Goal: Task Accomplishment & Management: Manage account settings

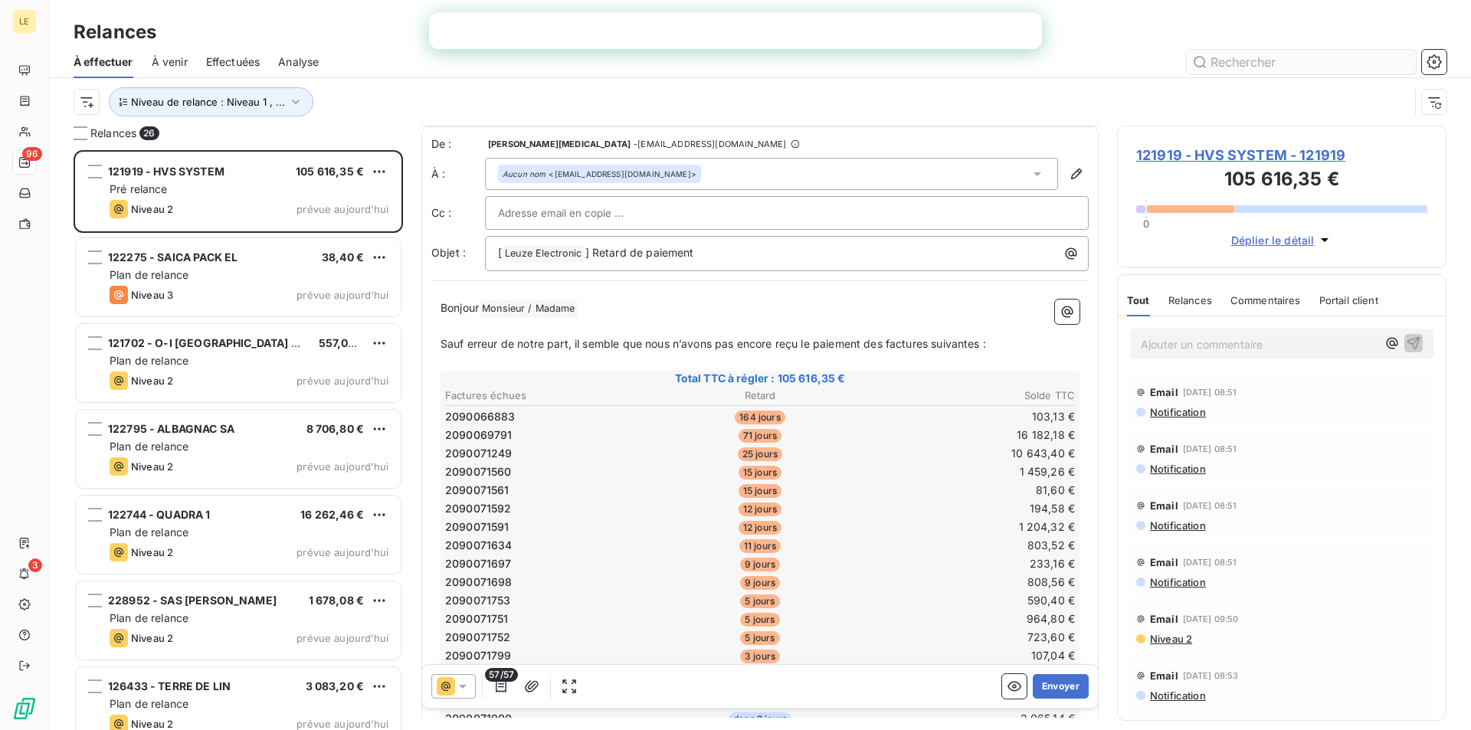
scroll to position [77, 0]
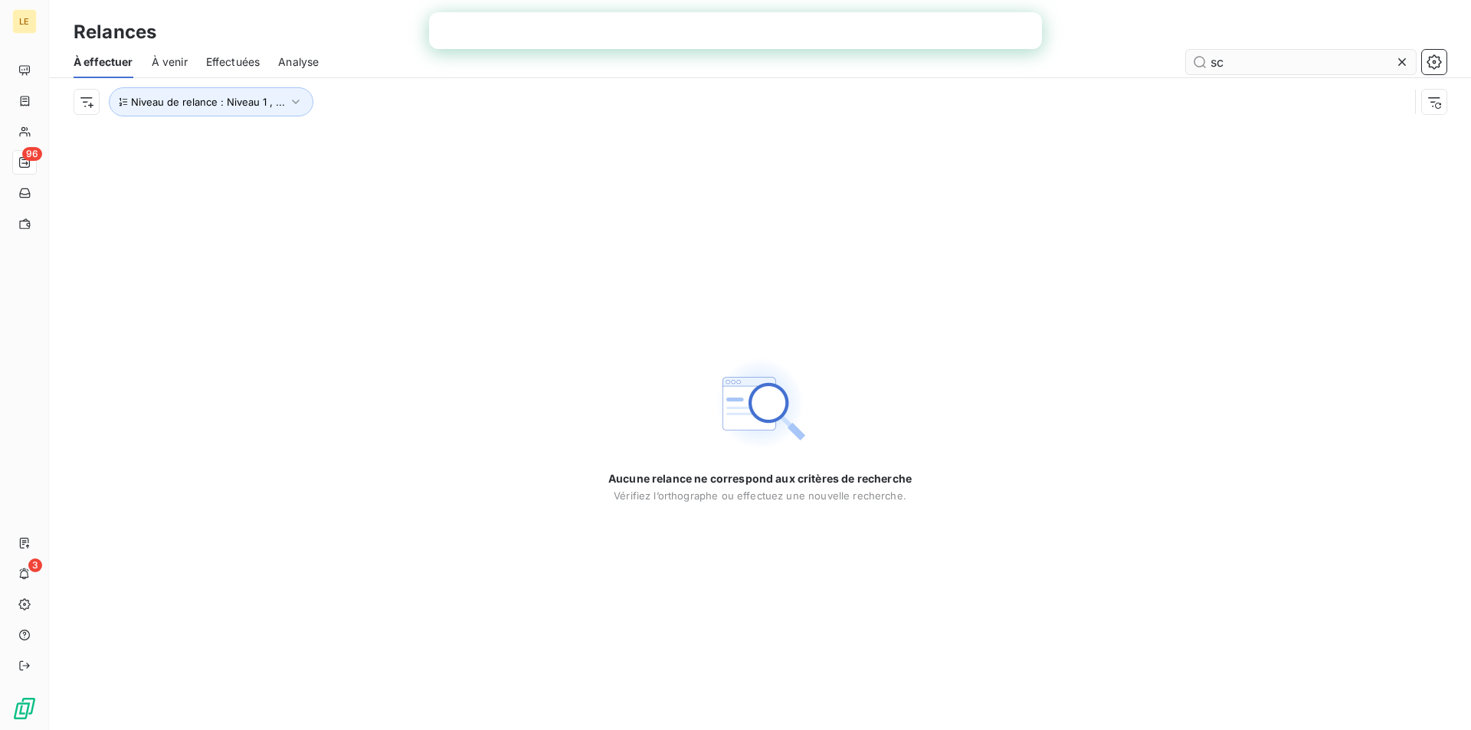
type input "s"
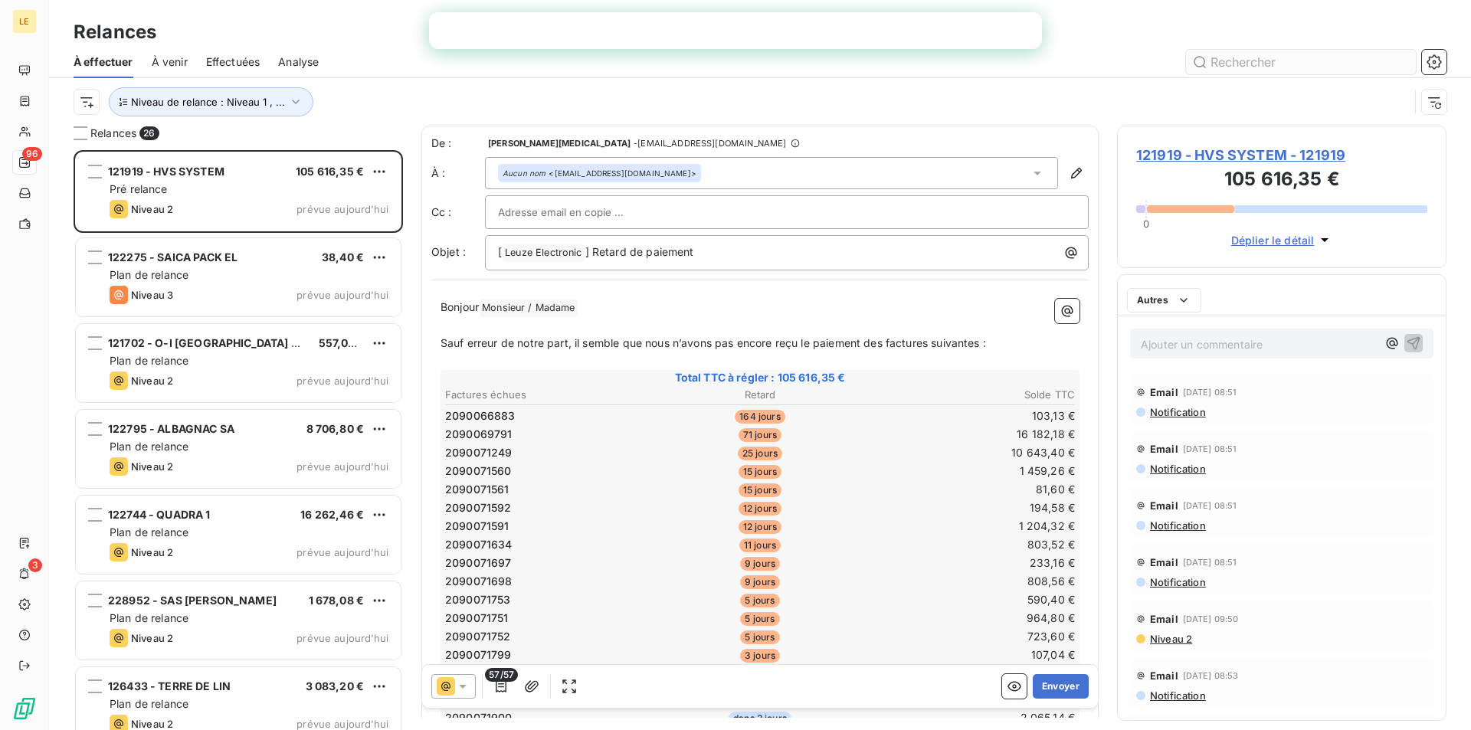
scroll to position [569, 318]
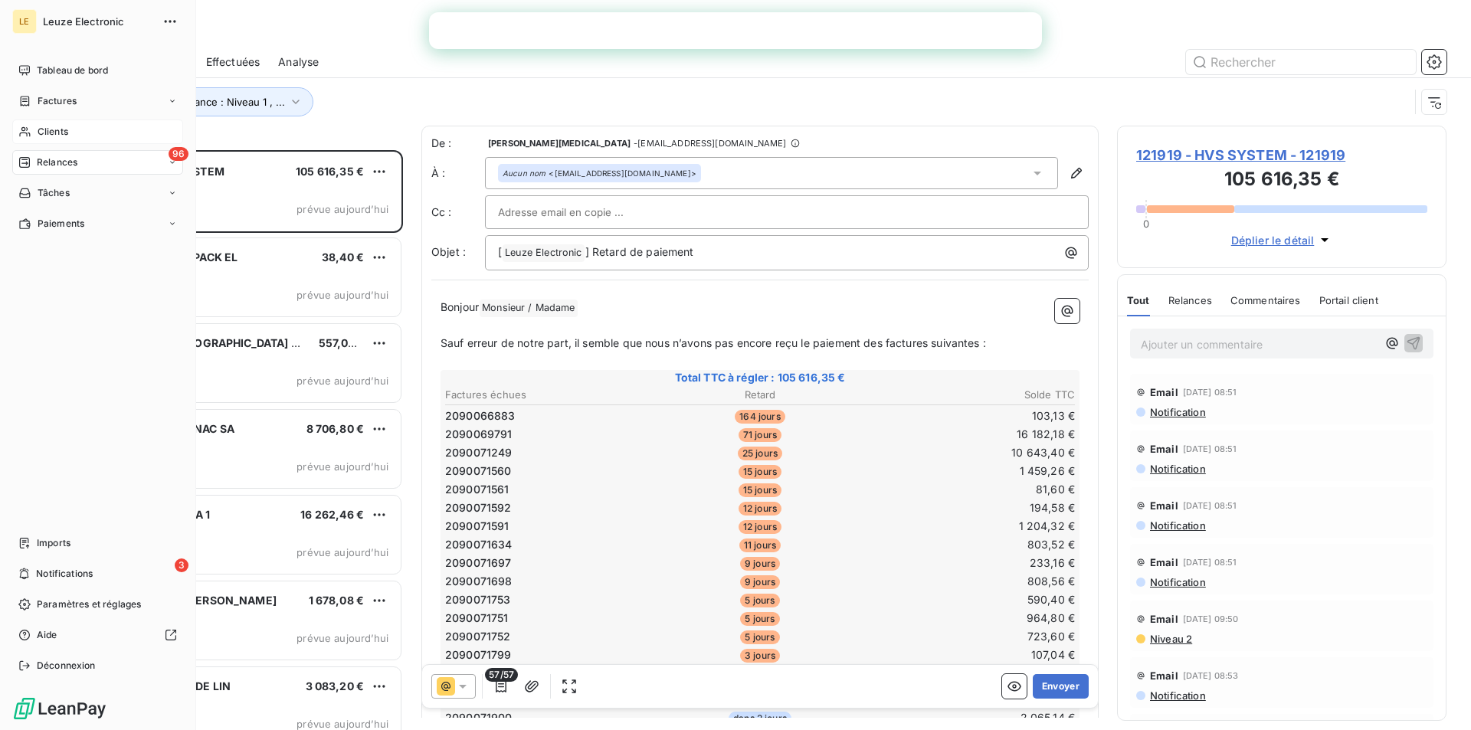
click at [77, 123] on div "Clients" at bounding box center [97, 132] width 171 height 25
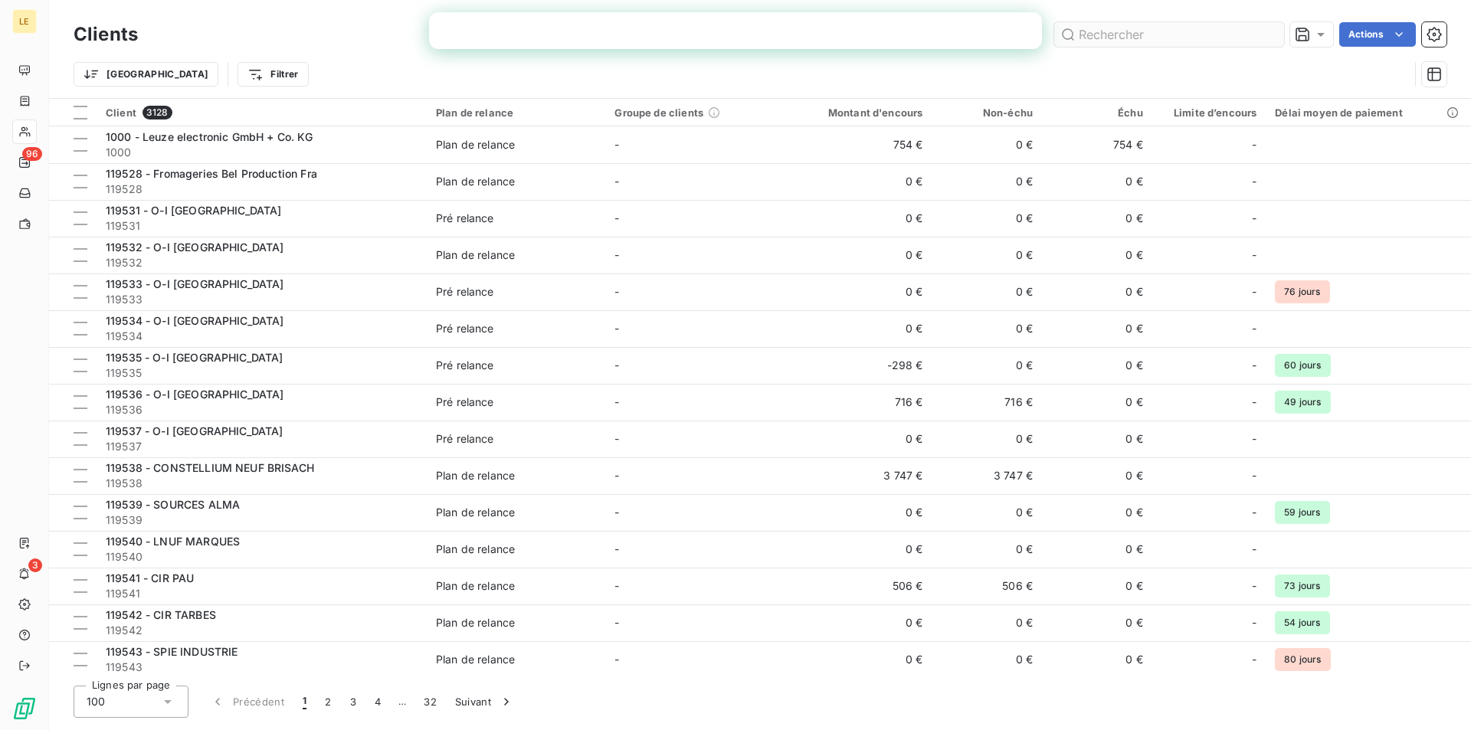
click at [1155, 29] on input "text" at bounding box center [1169, 34] width 230 height 25
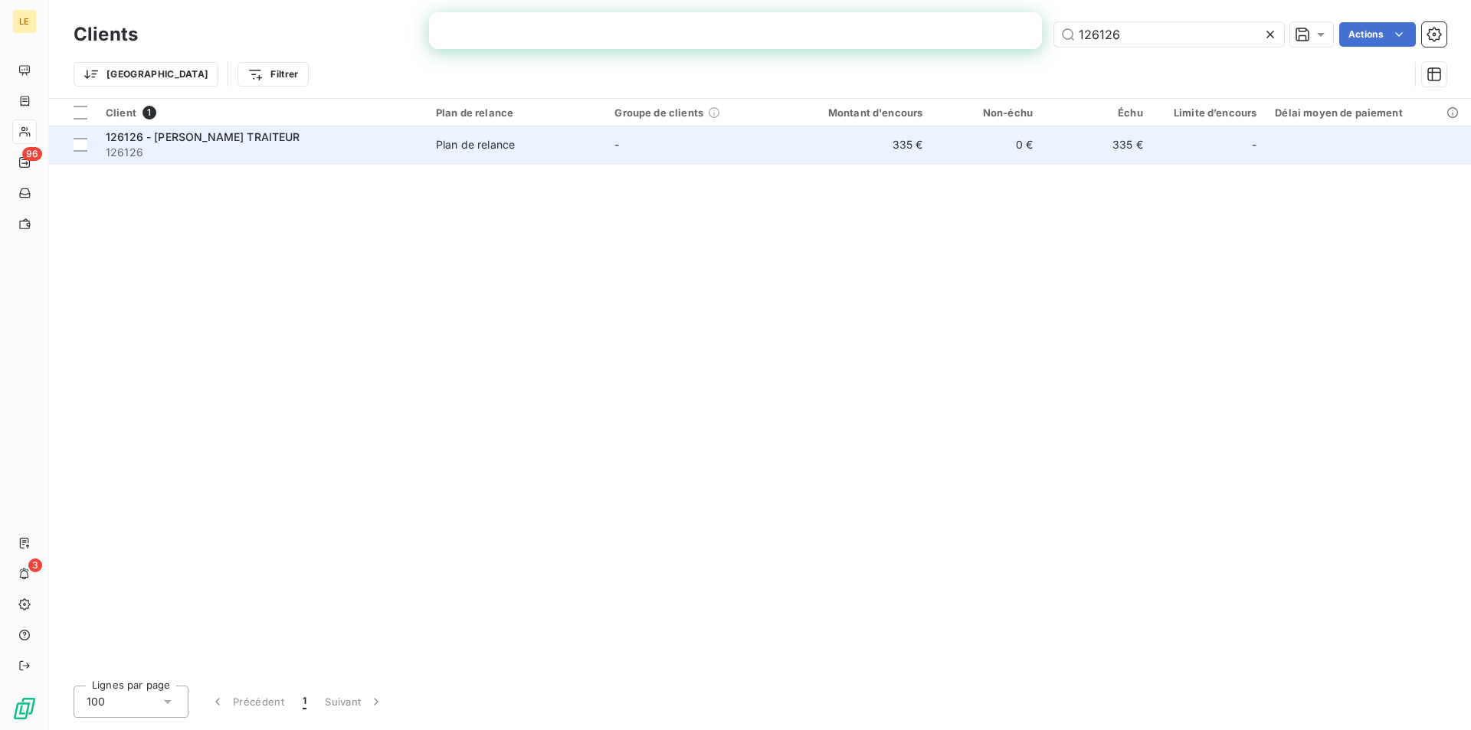
type input "126126"
click at [304, 149] on span "126126" at bounding box center [262, 152] width 312 height 15
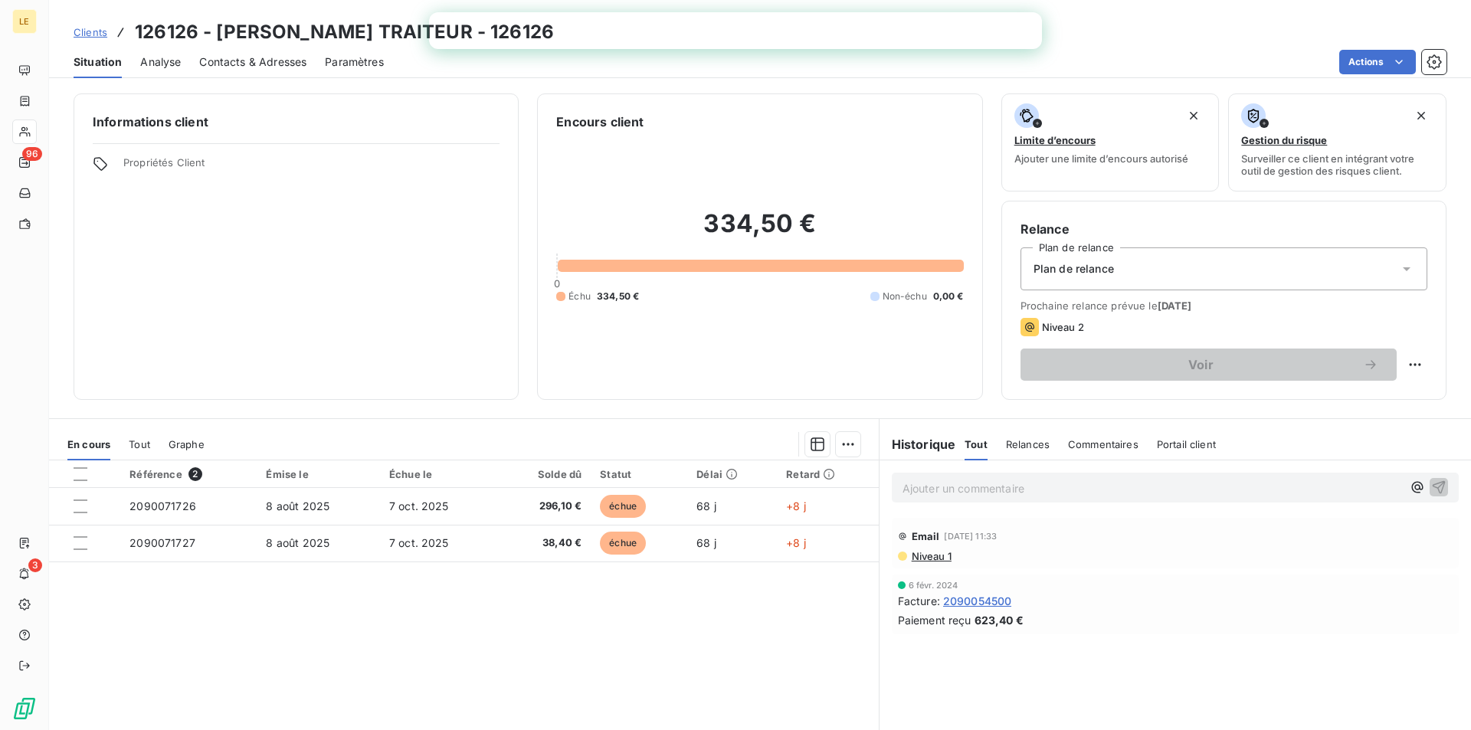
click at [235, 55] on span "Contacts & Adresses" at bounding box center [252, 61] width 107 height 15
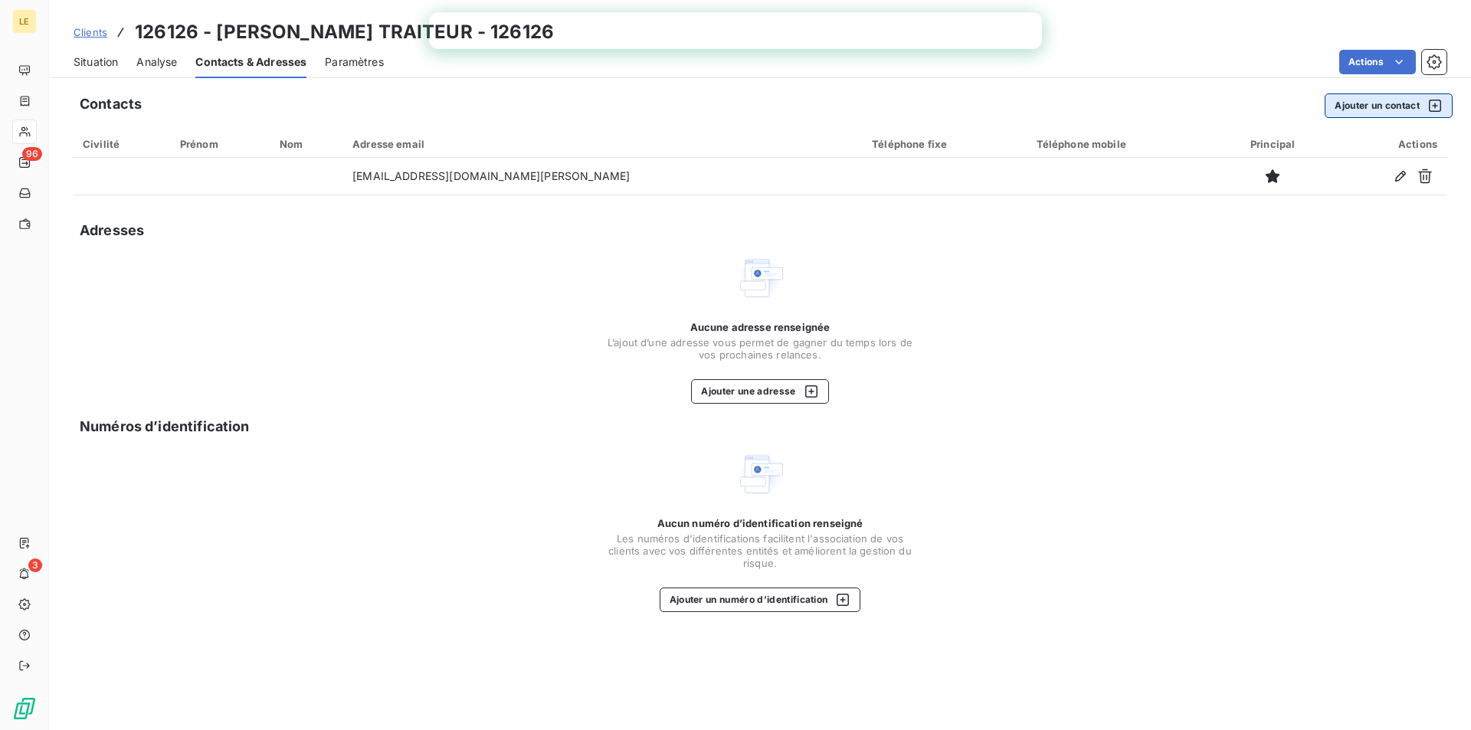
click at [1383, 100] on button "Ajouter un contact" at bounding box center [1389, 105] width 128 height 25
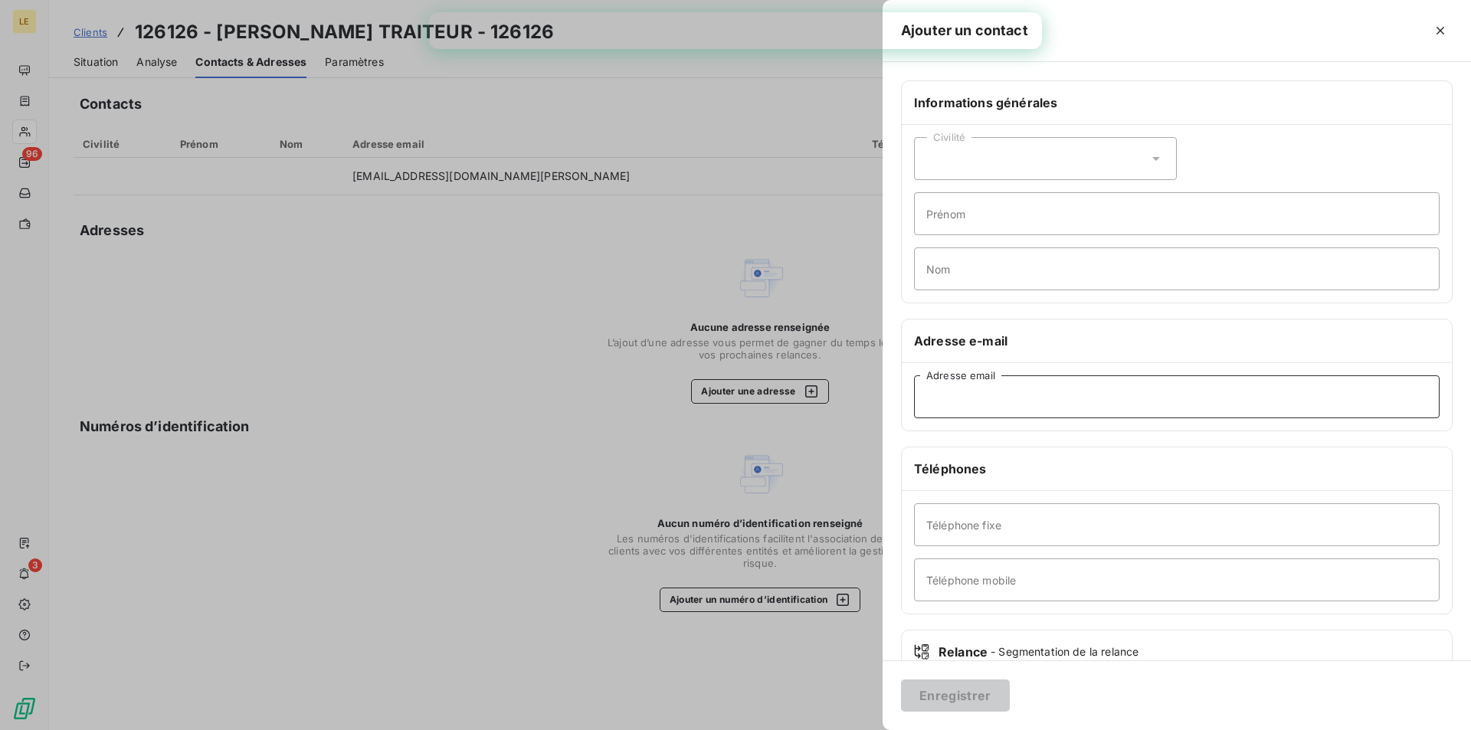
click at [998, 388] on input "Adresse email" at bounding box center [1177, 396] width 526 height 43
paste input "[DOMAIN_NAME][EMAIL_ADDRESS][DOMAIN_NAME][PERSON_NAME]"
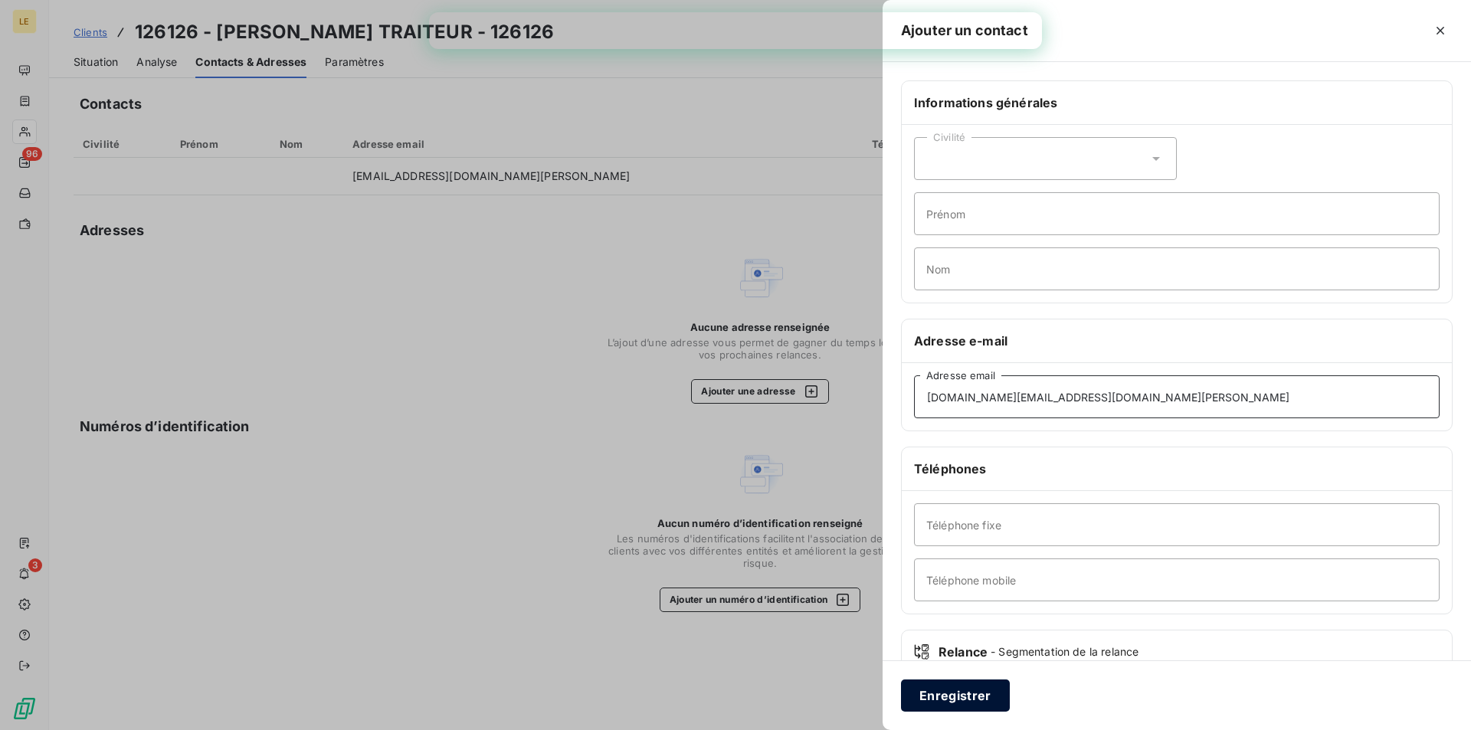
type input "[DOMAIN_NAME][EMAIL_ADDRESS][DOMAIN_NAME][PERSON_NAME]"
click at [972, 694] on button "Enregistrer" at bounding box center [955, 696] width 109 height 32
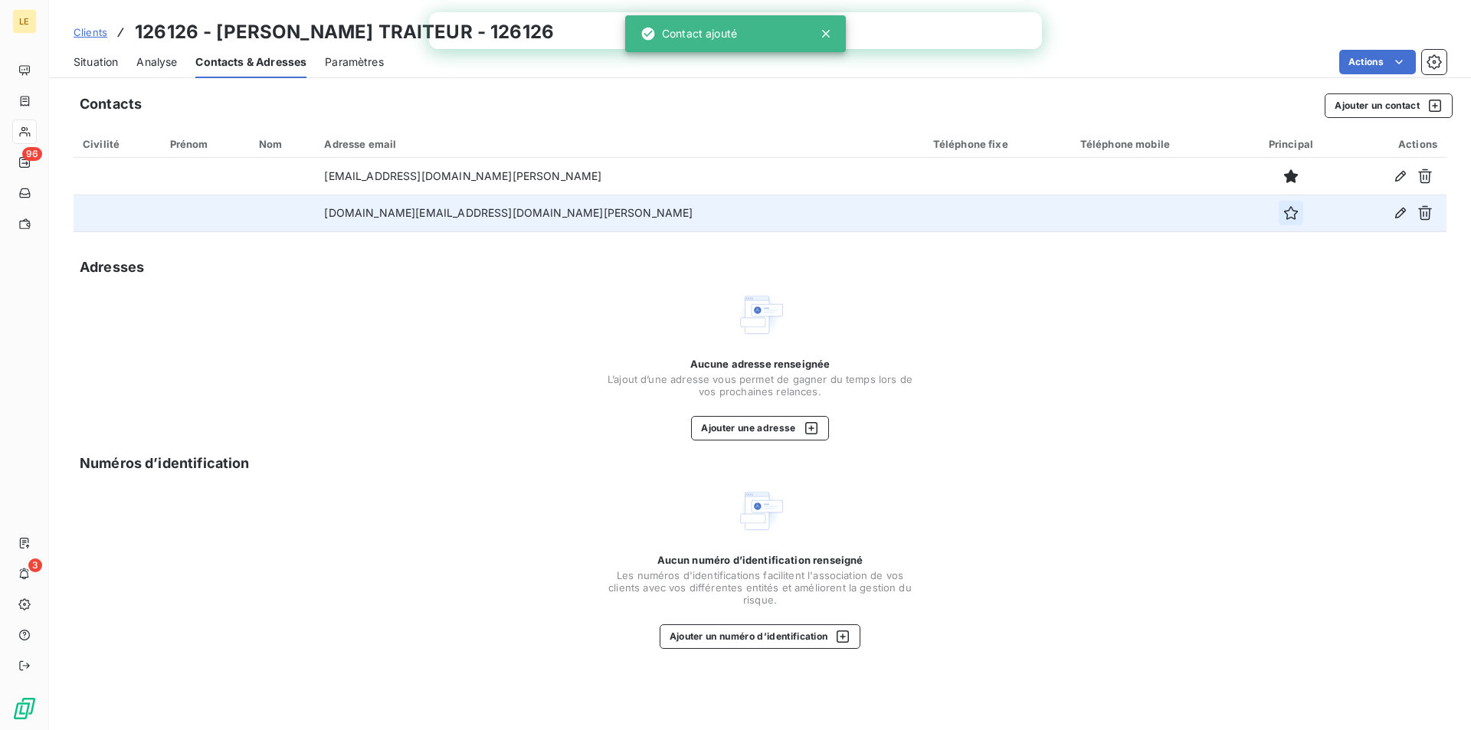
click at [1279, 221] on button "button" at bounding box center [1291, 213] width 25 height 25
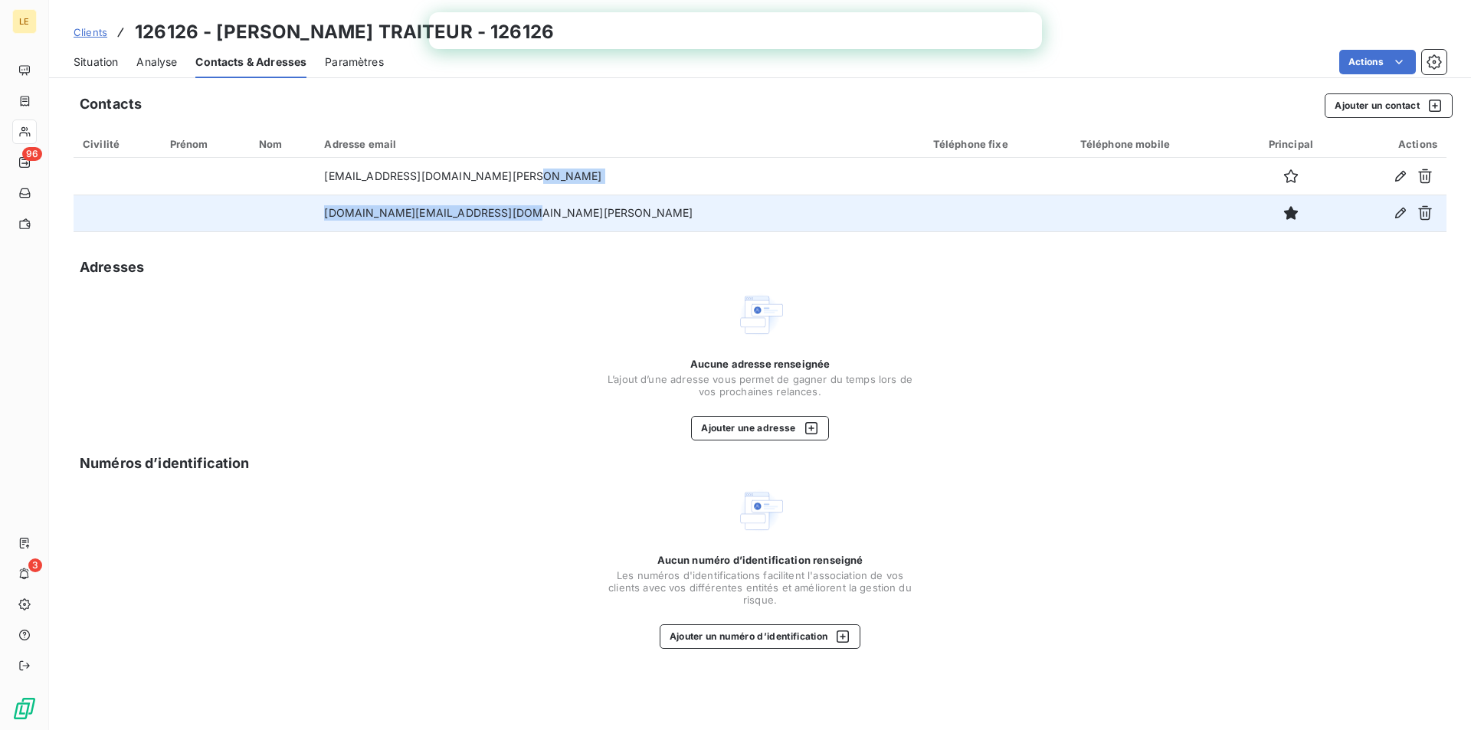
drag, startPoint x: 647, startPoint y: 221, endPoint x: 661, endPoint y: 206, distance: 20.1
click at [664, 160] on tbody "[EMAIL_ADDRESS][DOMAIN_NAME][PERSON_NAME] [DOMAIN_NAME][EMAIL_ADDRESS][DOMAIN_N…" at bounding box center [760, 195] width 1373 height 74
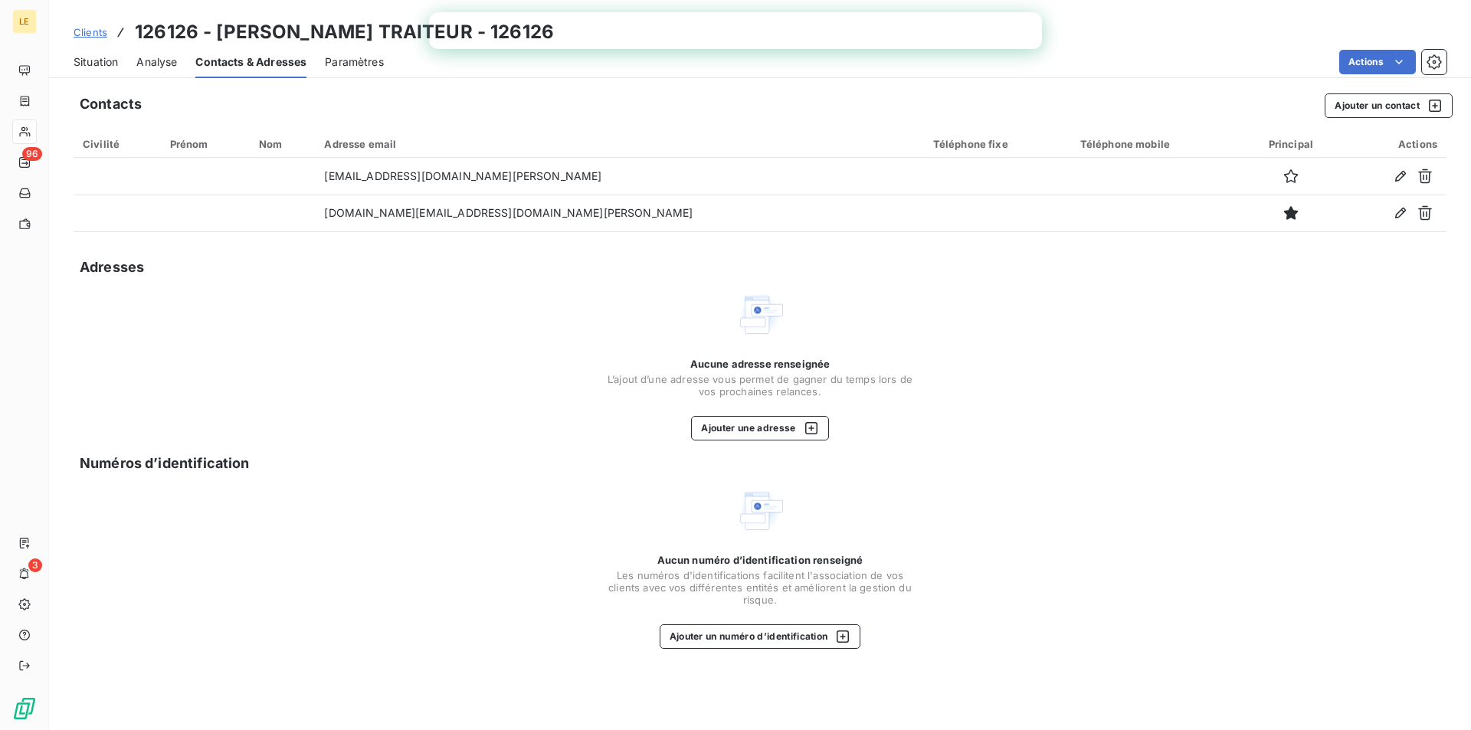
click at [654, 313] on div "Aucune adresse renseignée L’ajout d’une adresse vous permet de gagner du temps …" at bounding box center [760, 365] width 306 height 150
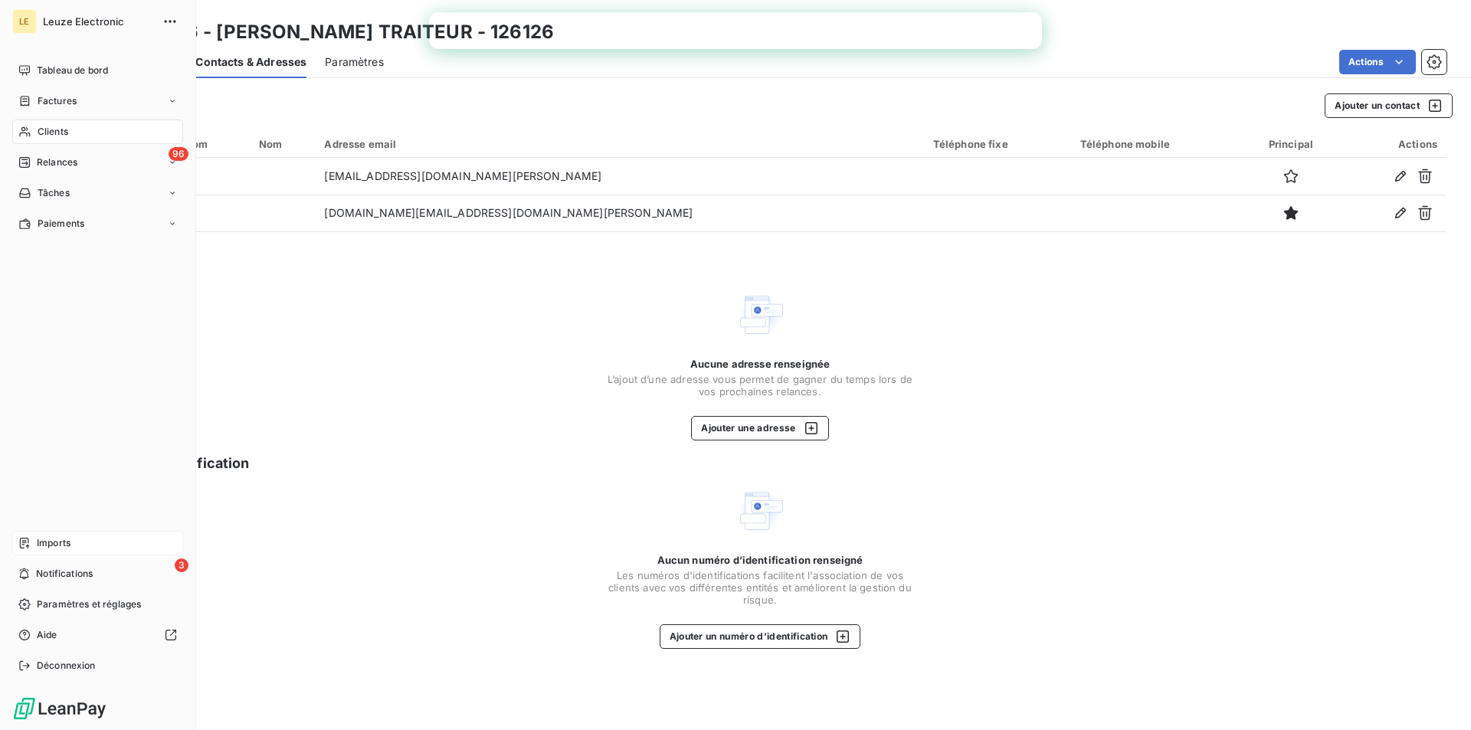
click at [110, 544] on div "Imports" at bounding box center [97, 543] width 171 height 25
